Goal: Find specific page/section: Find specific page/section

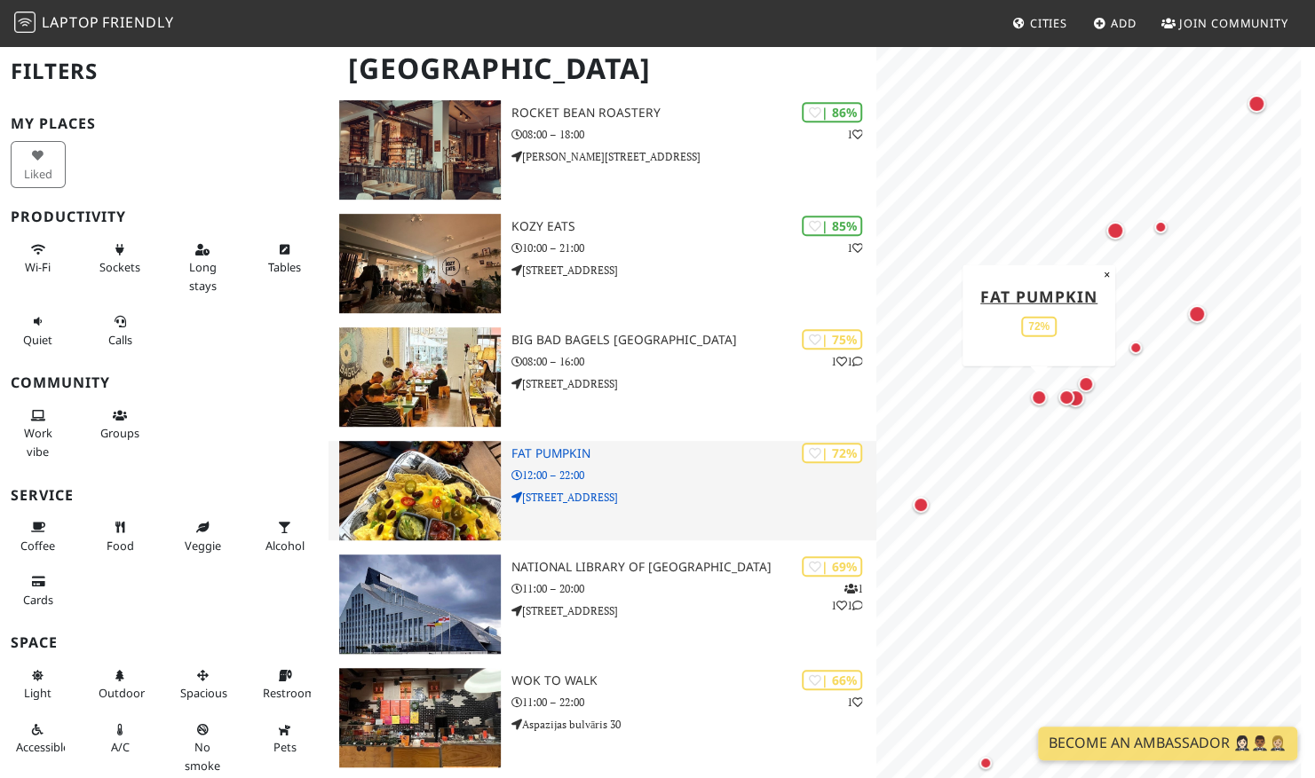
scroll to position [390, 0]
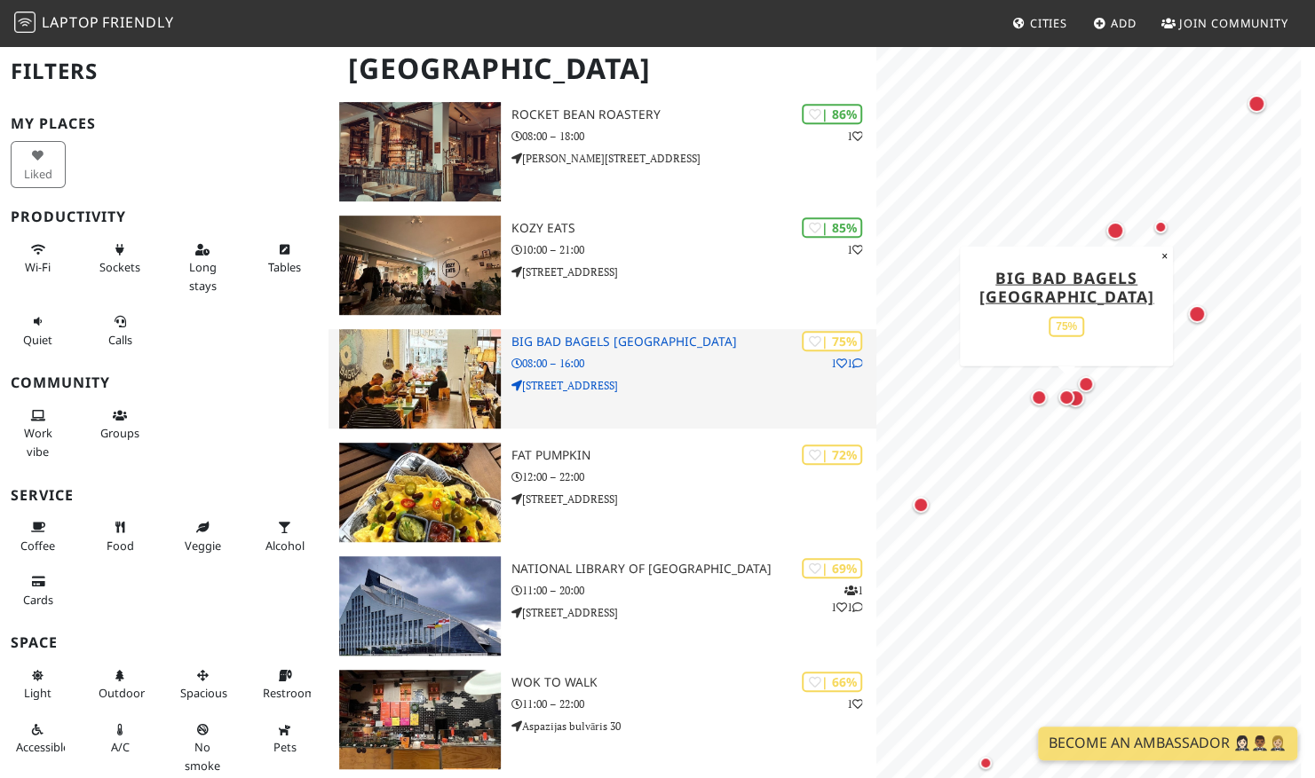
click at [615, 373] on div "| 75% 1 1 Big Bad Bagels Old Town 08:00 – 16:00 Audēju iela 10" at bounding box center [693, 378] width 365 height 99
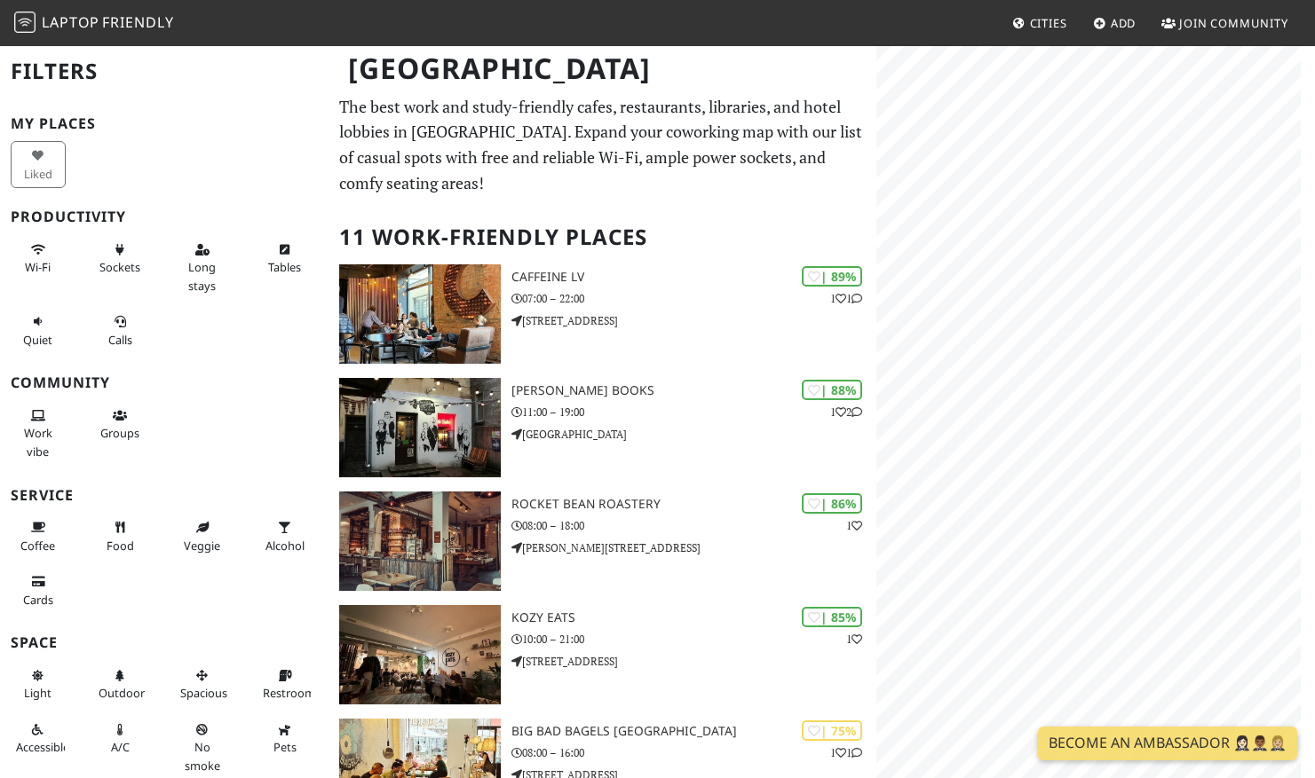
scroll to position [390, 0]
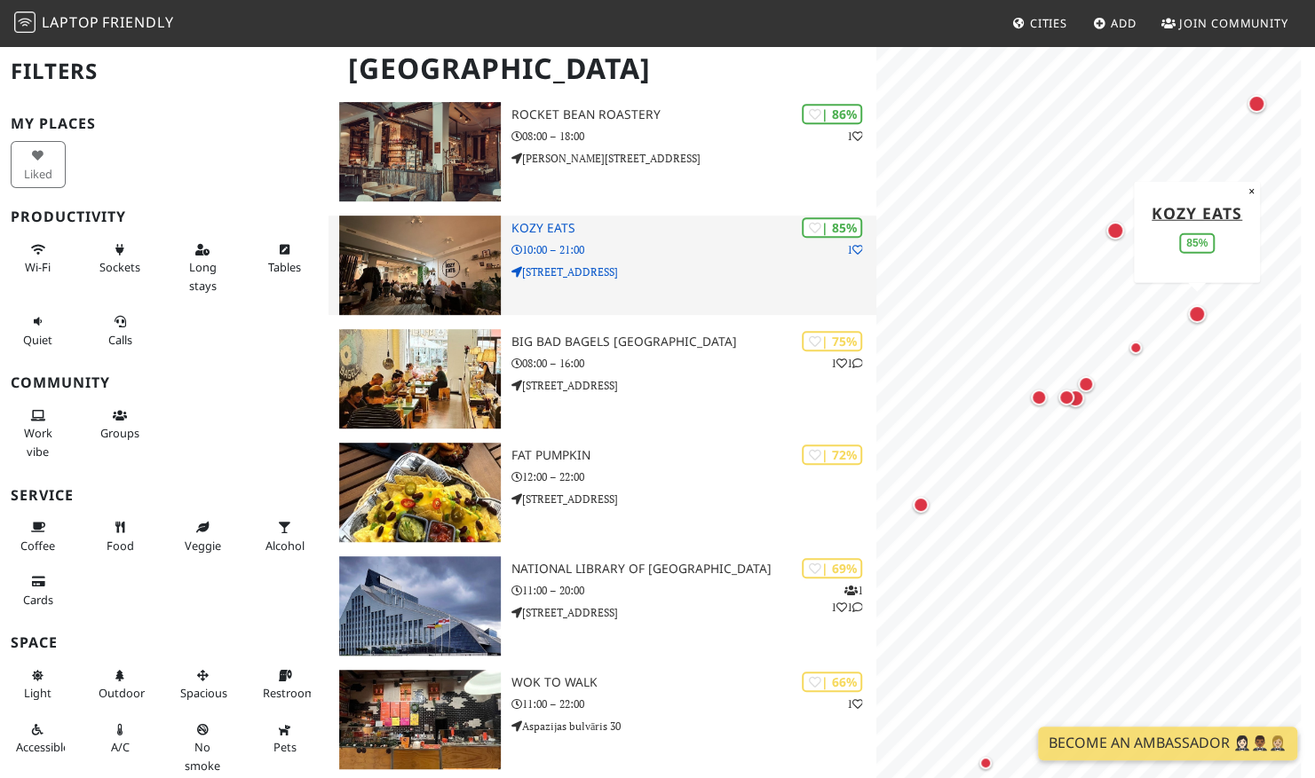
click at [451, 268] on img at bounding box center [420, 265] width 162 height 99
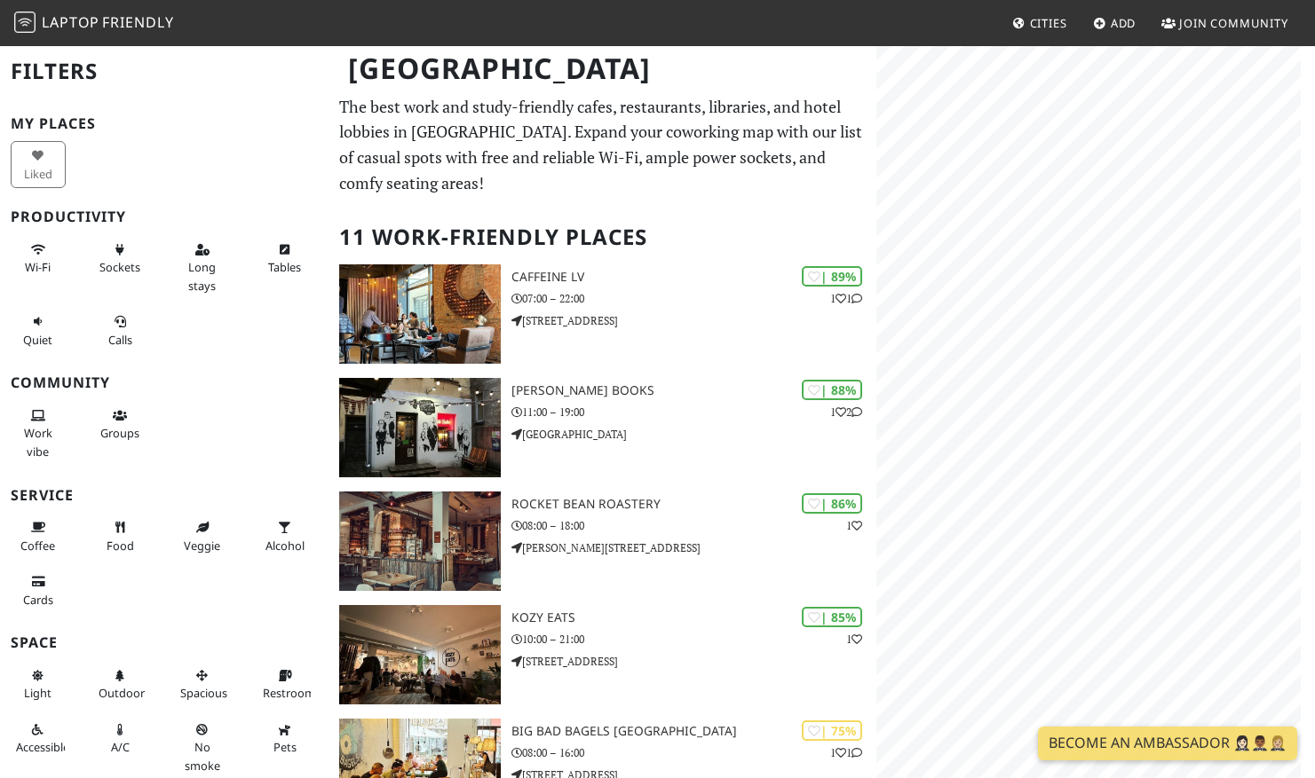
scroll to position [390, 0]
